Goal: Browse casually

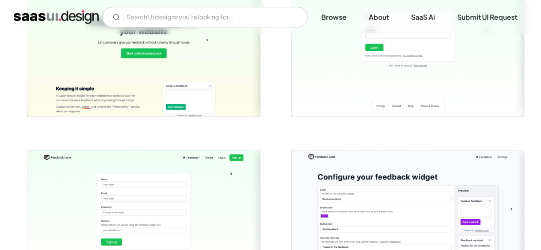
scroll to position [262, 0]
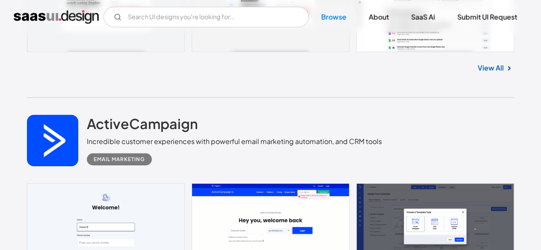
scroll to position [6151, 0]
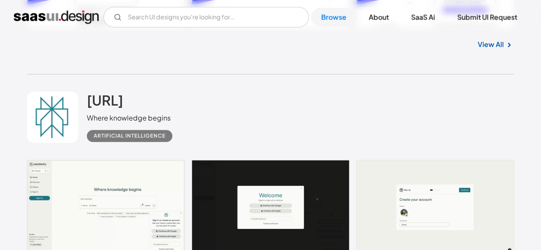
scroll to position [6822, 0]
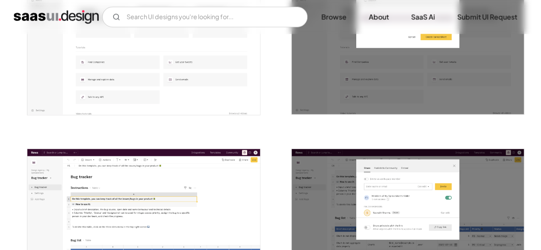
scroll to position [1129, 0]
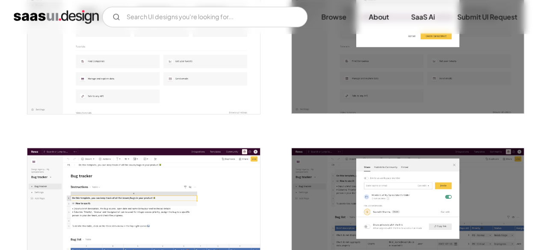
click at [355, 136] on div at bounding box center [402, 216] width 243 height 180
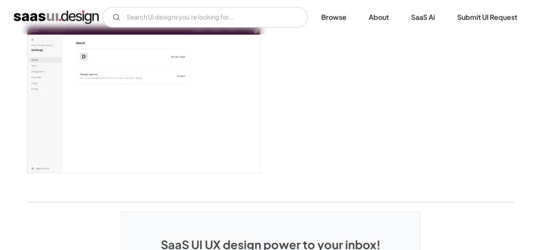
scroll to position [2146, 0]
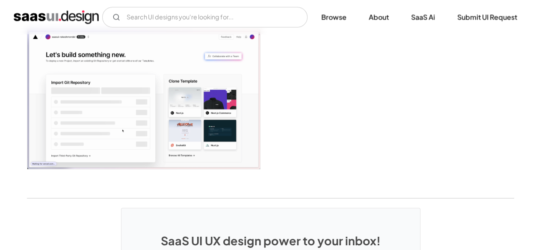
scroll to position [2077, 0]
